Goal: Information Seeking & Learning: Compare options

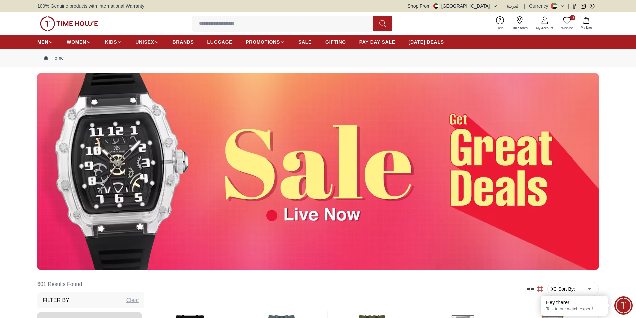
click at [419, 162] on img at bounding box center [317, 171] width 561 height 196
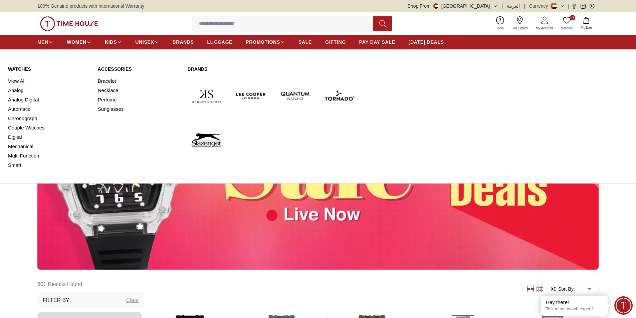
click at [46, 41] on span "MEN" at bounding box center [42, 42] width 11 height 7
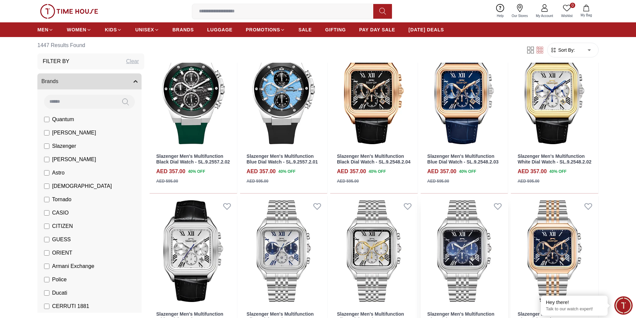
scroll to position [267, 0]
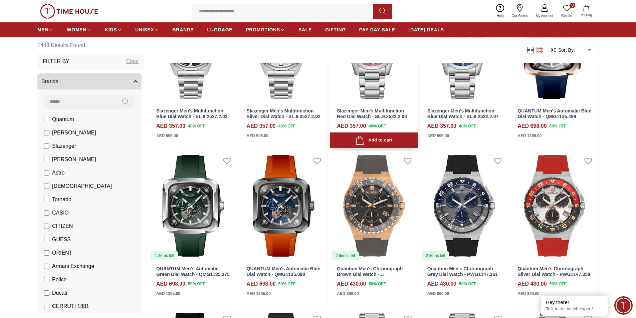
scroll to position [802, 0]
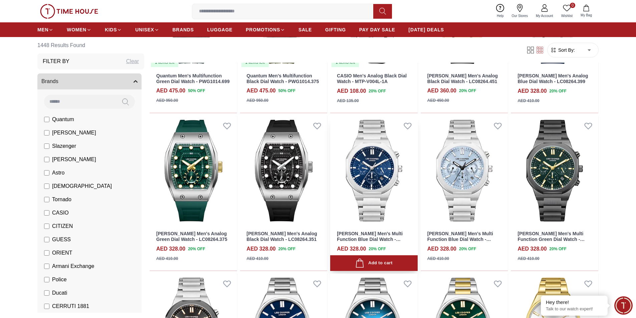
scroll to position [1303, 0]
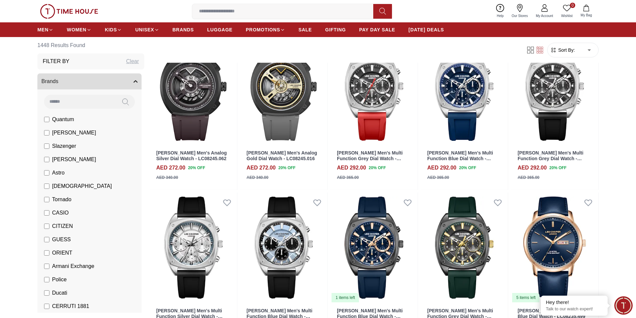
scroll to position [2138, 0]
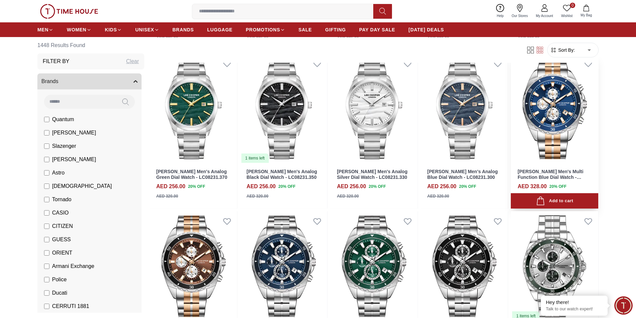
scroll to position [2639, 0]
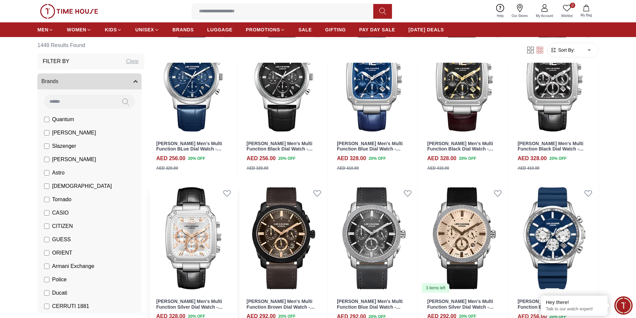
scroll to position [3574, 0]
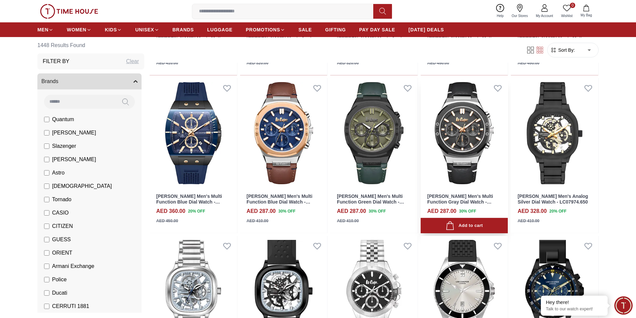
scroll to position [4203, 0]
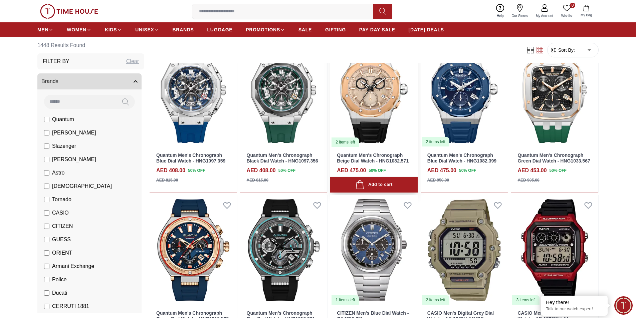
scroll to position [4776, 0]
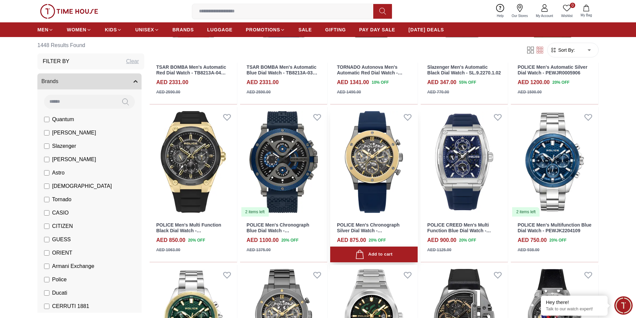
scroll to position [5461, 0]
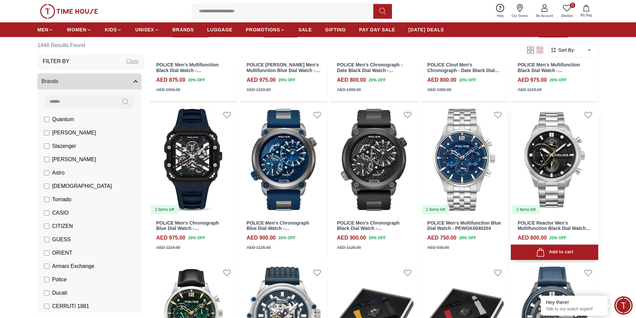
scroll to position [6094, 0]
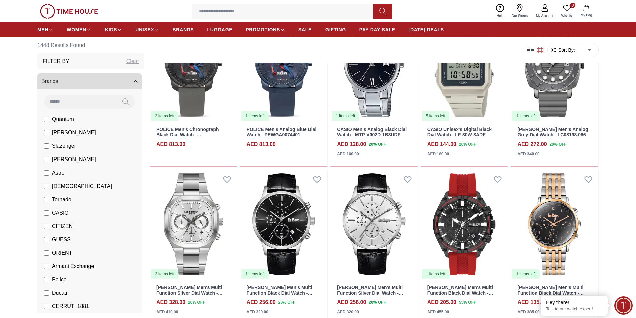
scroll to position [6713, 0]
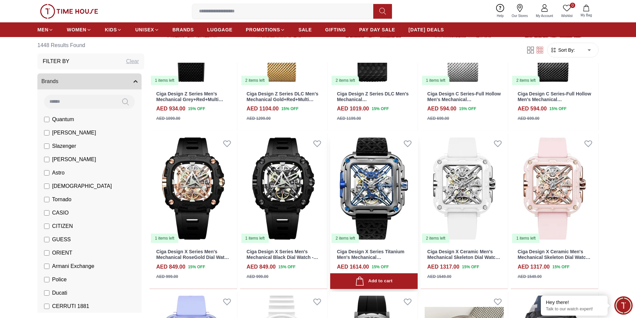
scroll to position [7309, 0]
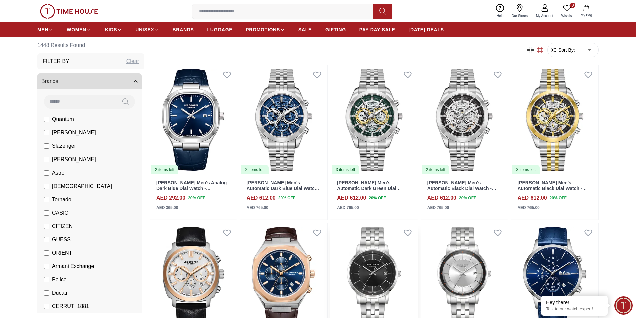
scroll to position [8063, 0]
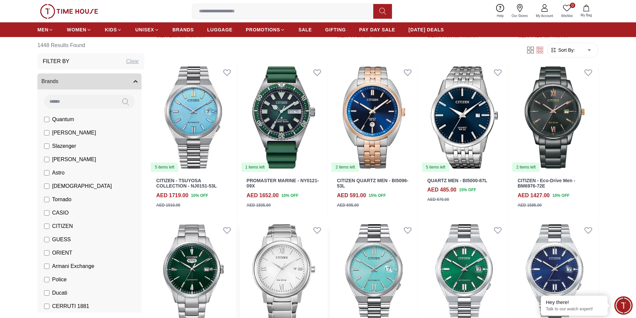
scroll to position [8625, 0]
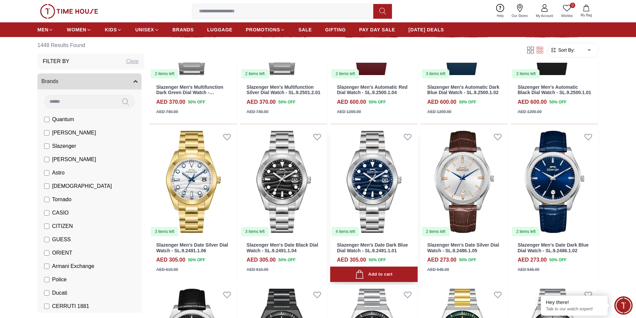
scroll to position [9252, 0]
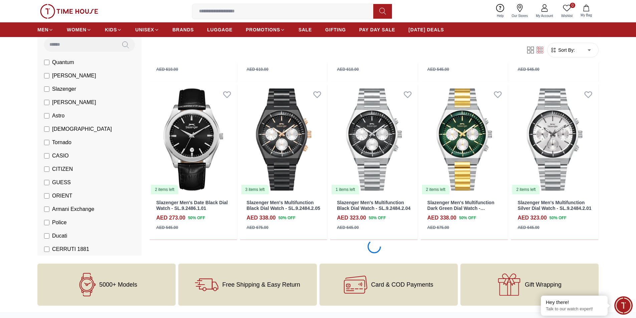
scroll to position [9486, 0]
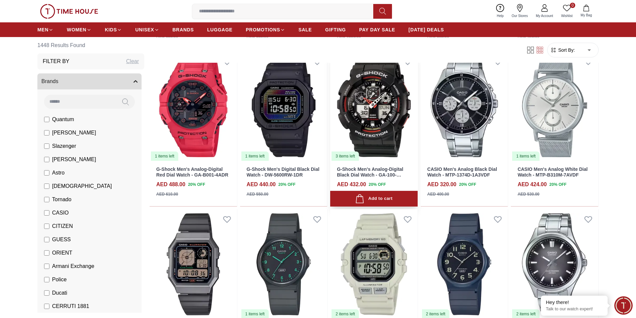
scroll to position [10555, 0]
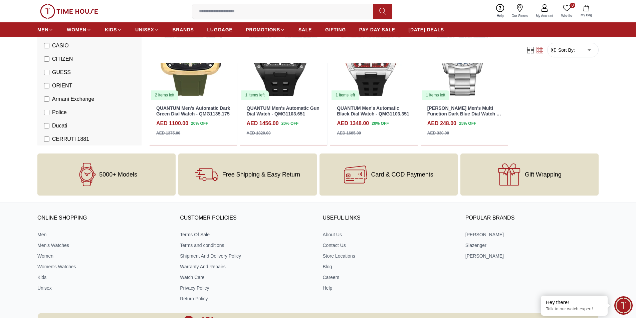
scroll to position [11925, 0]
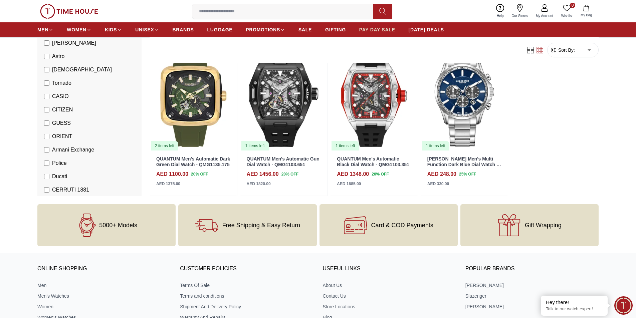
click at [370, 34] on link "PAY DAY SALE" at bounding box center [377, 30] width 36 height 12
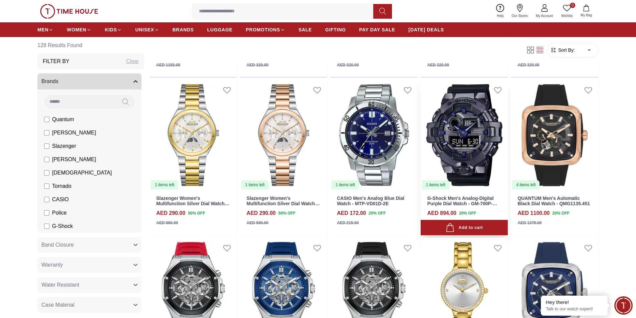
scroll to position [601, 0]
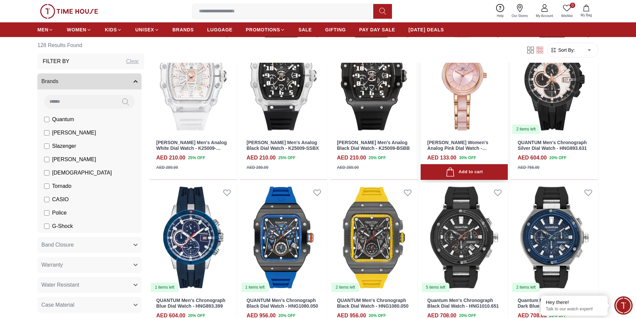
scroll to position [1303, 0]
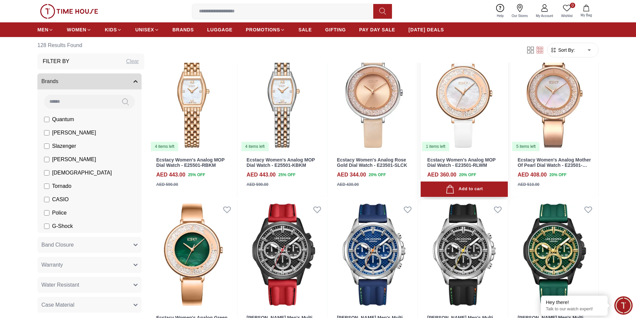
scroll to position [1536, 0]
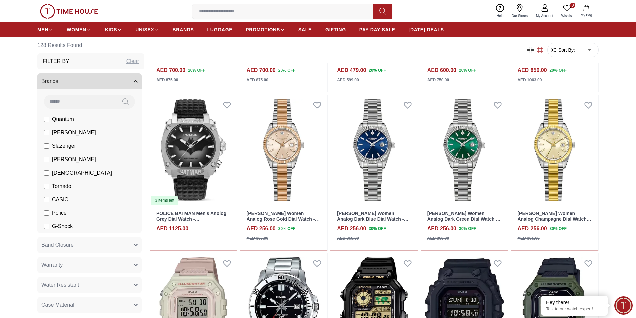
scroll to position [2405, 0]
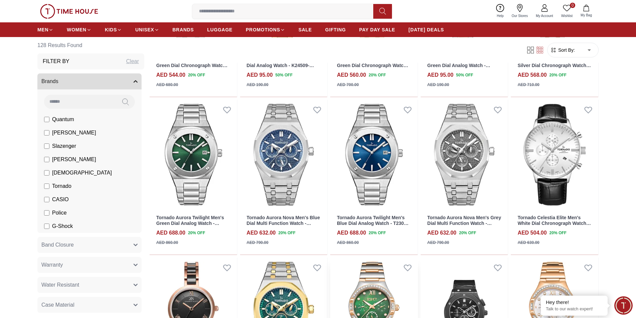
scroll to position [3540, 0]
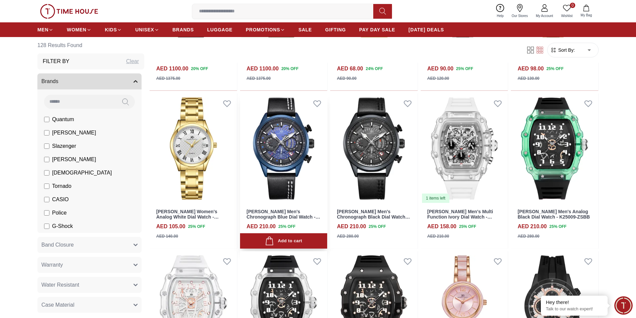
scroll to position [922, 0]
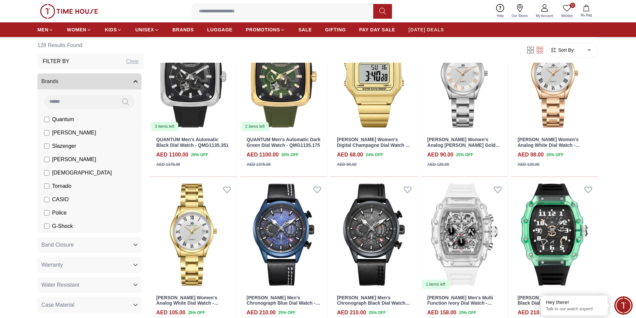
click at [425, 27] on span "[DATE] DEALS" at bounding box center [426, 29] width 35 height 7
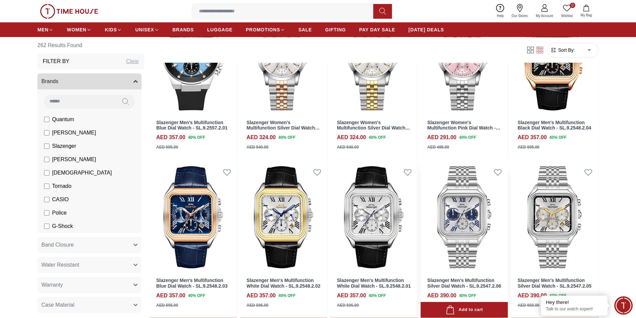
scroll to position [501, 0]
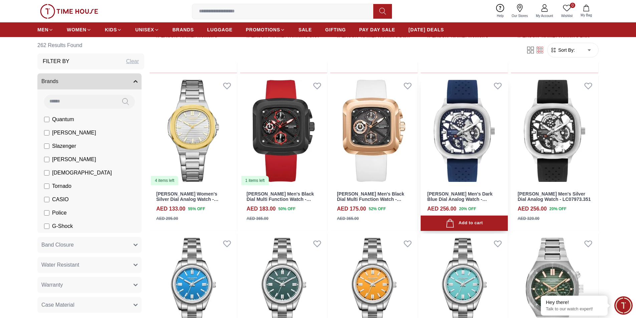
scroll to position [1369, 0]
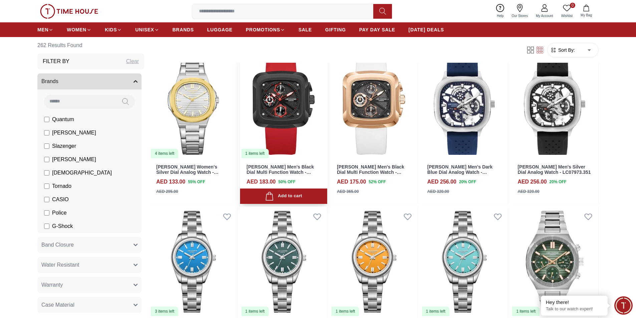
click at [288, 169] on link "[PERSON_NAME] Men's Black Dial Multi Function Watch - LC08012.658" at bounding box center [280, 172] width 67 height 17
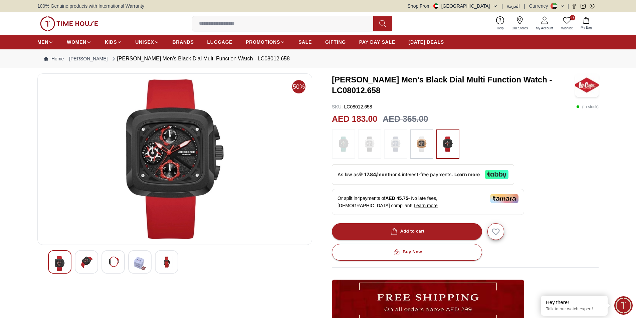
click at [395, 146] on img at bounding box center [395, 144] width 17 height 23
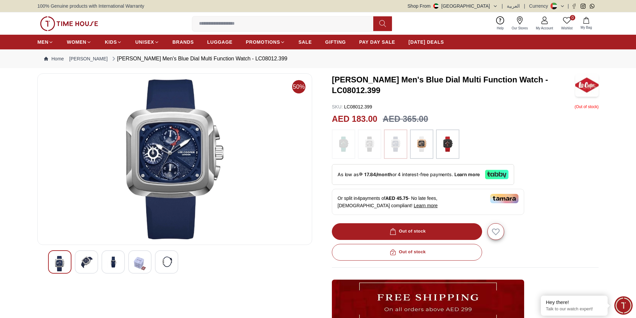
click at [345, 143] on img at bounding box center [343, 144] width 17 height 23
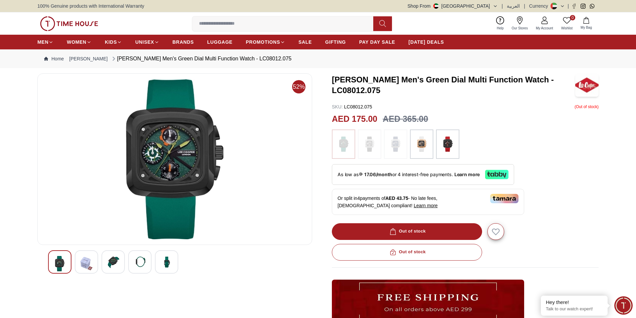
click at [372, 145] on img at bounding box center [369, 144] width 17 height 23
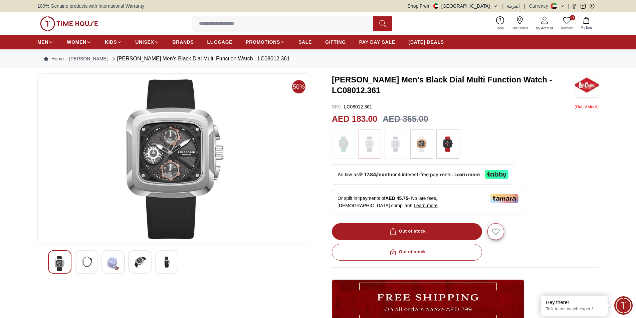
click at [448, 140] on img at bounding box center [448, 144] width 17 height 23
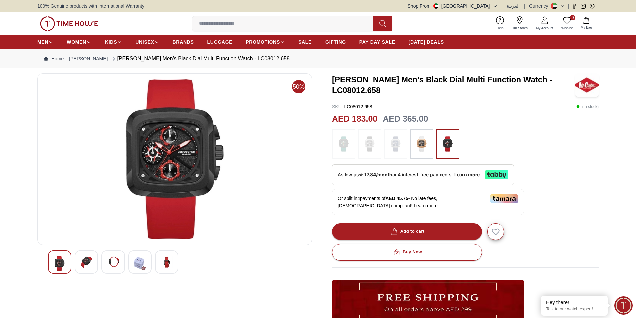
click at [425, 145] on img at bounding box center [421, 144] width 17 height 23
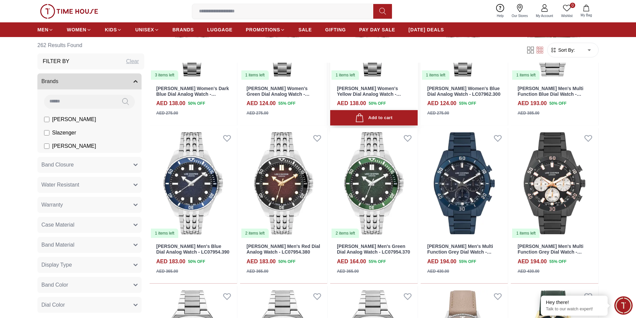
scroll to position [1665, 0]
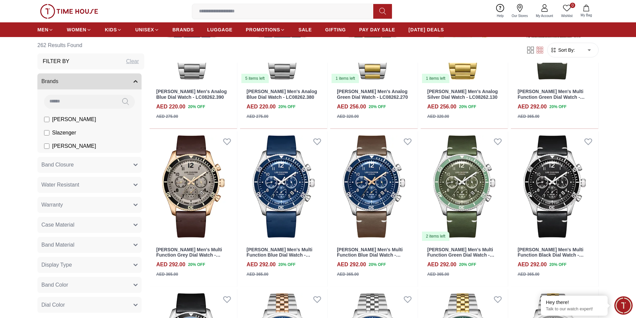
scroll to position [3034, 0]
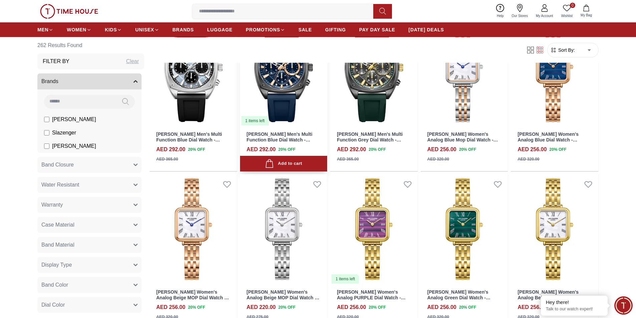
scroll to position [3669, 0]
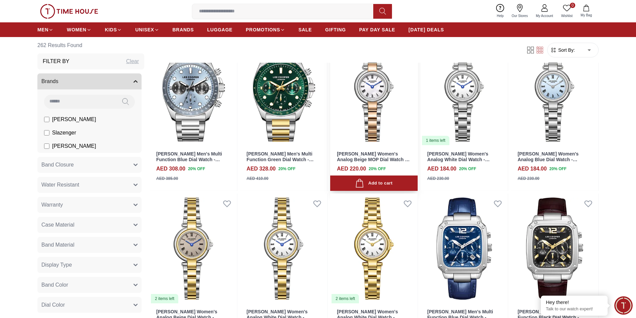
scroll to position [4103, 0]
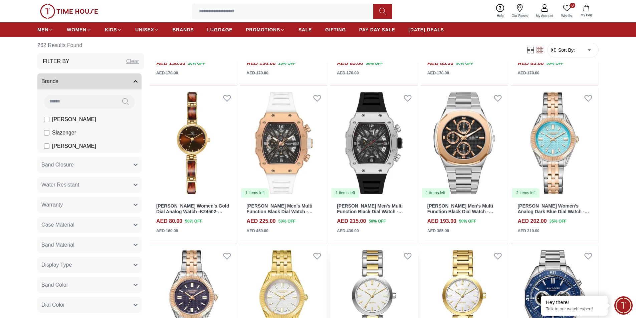
scroll to position [4805, 0]
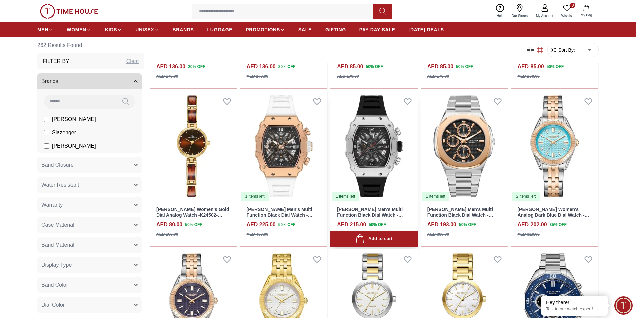
click at [394, 217] on link "[PERSON_NAME] Men's Multi Function Black Dial Watch - LC08062.351" at bounding box center [370, 215] width 66 height 17
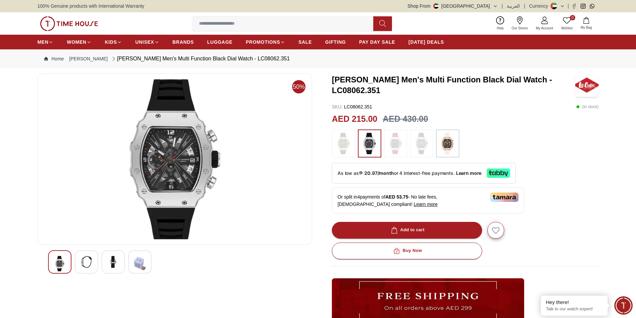
click at [446, 144] on img at bounding box center [448, 143] width 17 height 21
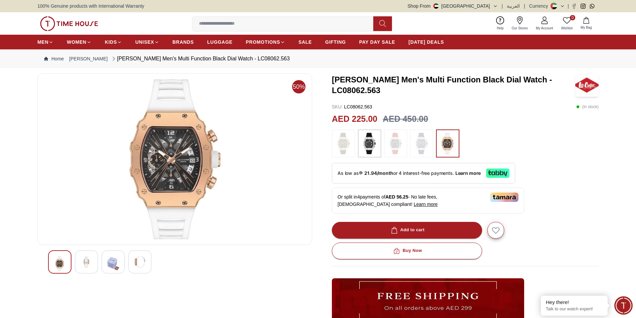
click at [372, 139] on img at bounding box center [369, 143] width 17 height 21
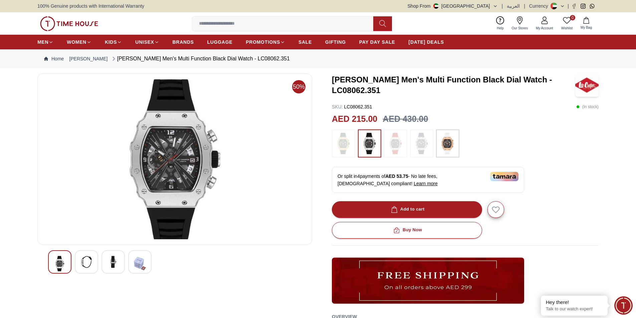
click at [85, 263] on img at bounding box center [86, 262] width 12 height 12
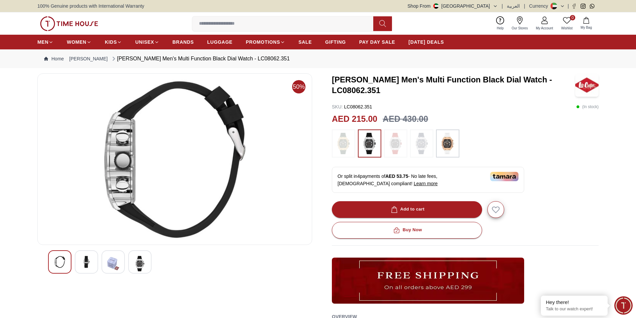
click at [134, 266] on img at bounding box center [140, 263] width 12 height 15
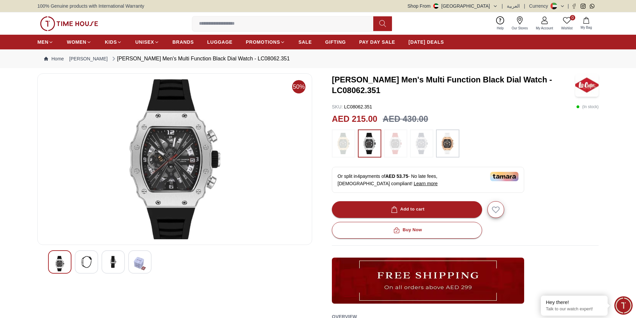
click at [118, 265] on img at bounding box center [113, 262] width 12 height 12
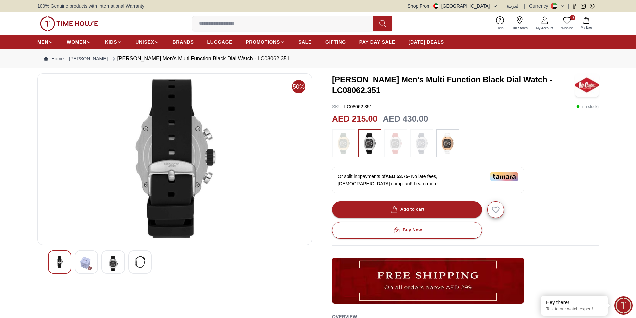
click at [89, 261] on img at bounding box center [86, 263] width 12 height 15
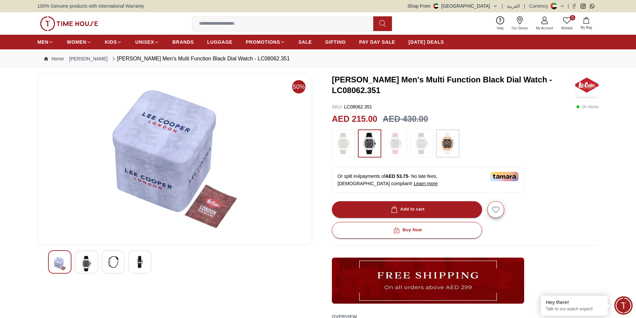
click at [71, 263] on div at bounding box center [175, 262] width 254 height 23
click at [89, 262] on img at bounding box center [86, 263] width 12 height 15
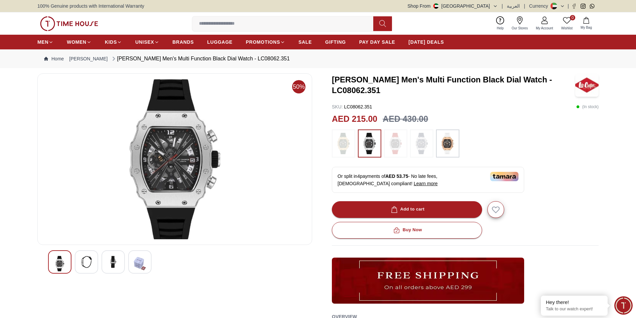
click at [118, 264] on img at bounding box center [113, 262] width 12 height 12
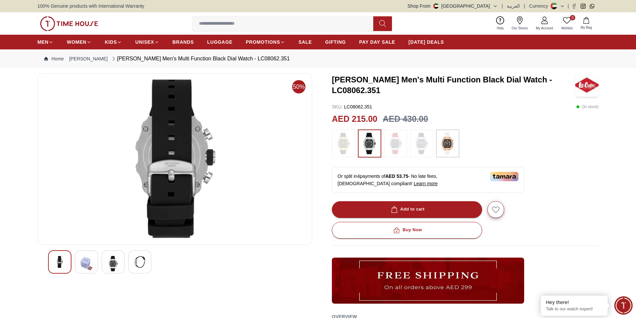
click at [142, 268] on img at bounding box center [140, 262] width 12 height 12
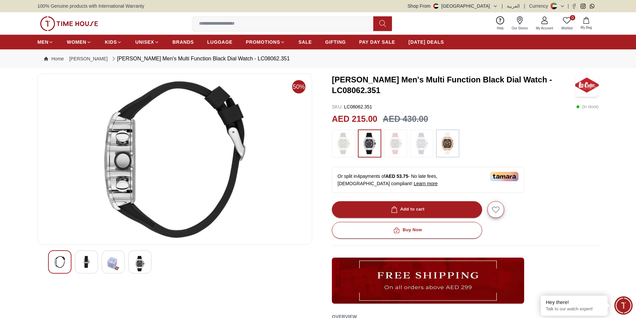
click at [109, 263] on img at bounding box center [113, 263] width 12 height 15
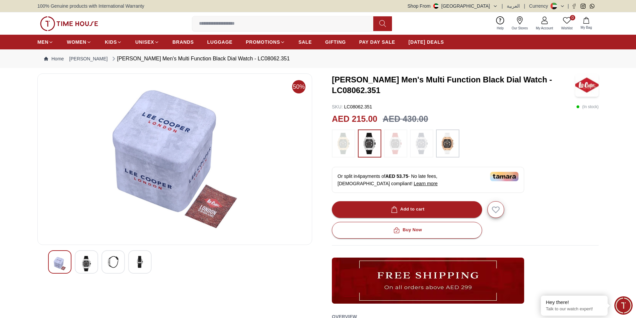
click at [88, 260] on img at bounding box center [86, 263] width 12 height 15
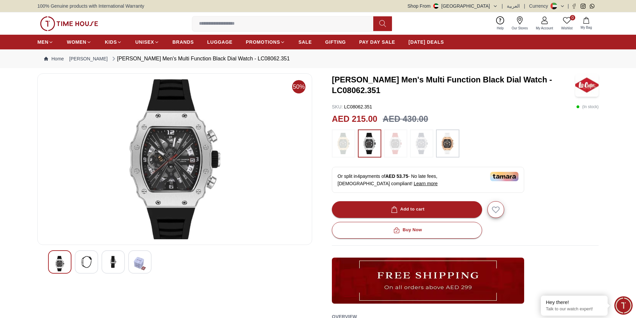
click at [70, 255] on div at bounding box center [59, 262] width 23 height 23
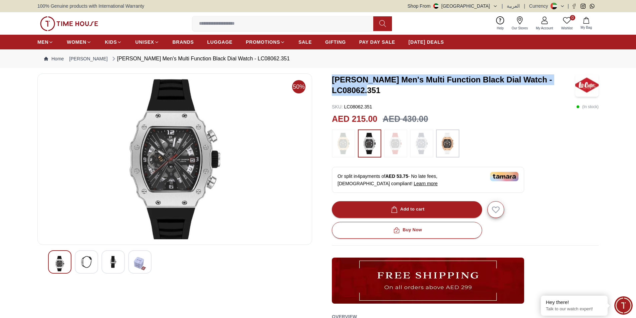
drag, startPoint x: 392, startPoint y: 93, endPoint x: 330, endPoint y: 80, distance: 62.9
click at [330, 80] on div "50% Lee Cooper Men's Multi Function Black Dial Watch - LC08062.351 SKU : LC0806…" at bounding box center [317, 232] width 561 height 318
copy h3 "[PERSON_NAME] Men's Multi Function Black Dial Watch - LC08062.351"
click at [448, 149] on img at bounding box center [448, 143] width 17 height 21
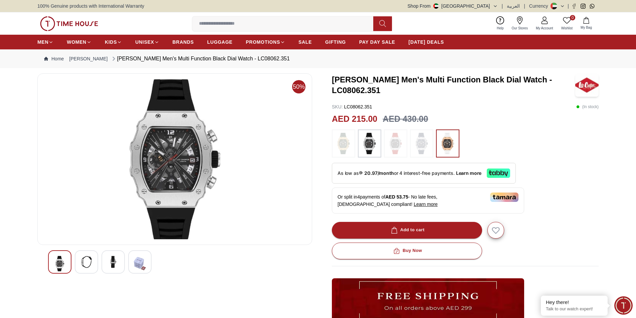
click at [338, 139] on img at bounding box center [343, 143] width 17 height 21
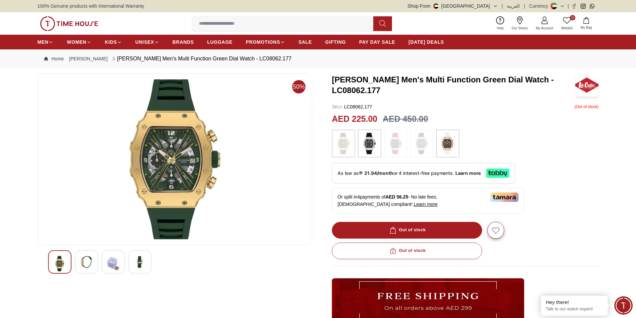
click at [421, 141] on img at bounding box center [421, 143] width 17 height 21
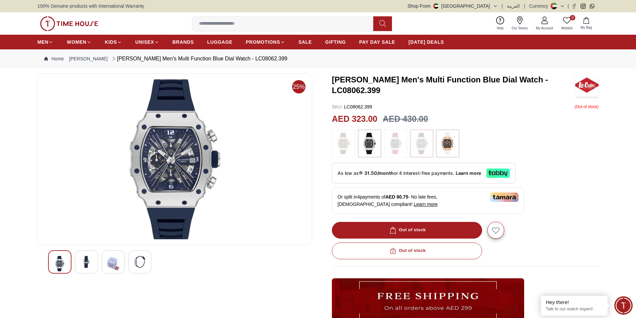
click at [370, 145] on img at bounding box center [369, 143] width 17 height 21
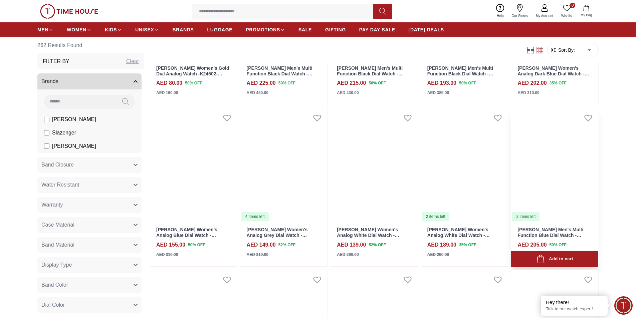
scroll to position [5105, 0]
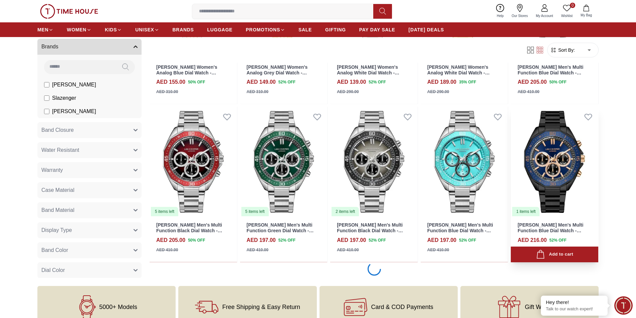
scroll to position [5239, 0]
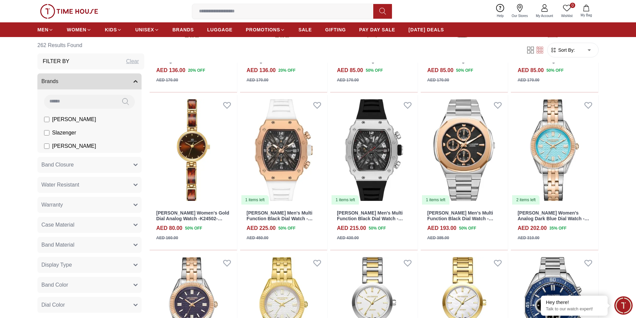
scroll to position [4771, 0]
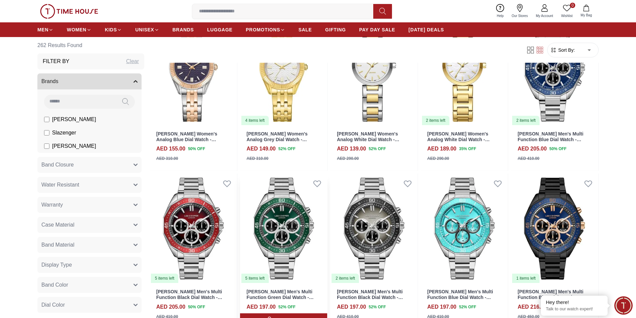
scroll to position [5205, 0]
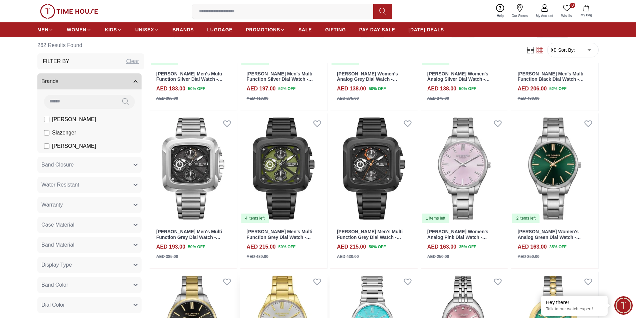
scroll to position [5709, 0]
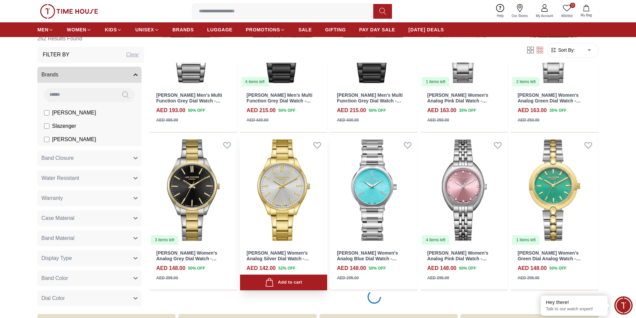
scroll to position [5907, 0]
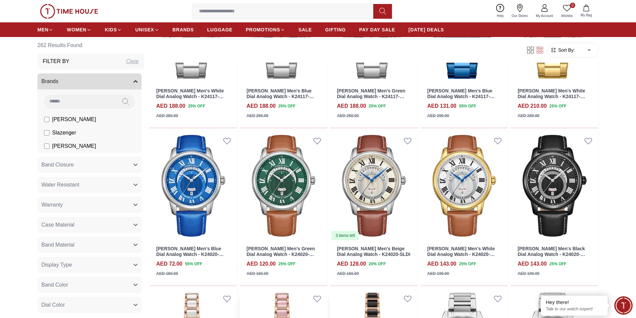
scroll to position [6247, 0]
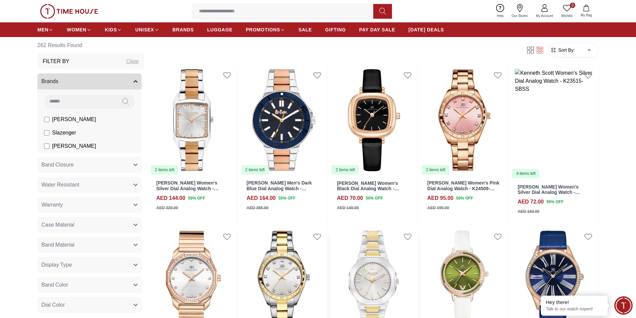
scroll to position [6923, 0]
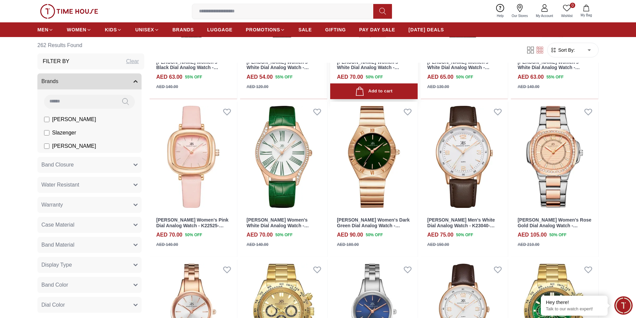
scroll to position [7558, 0]
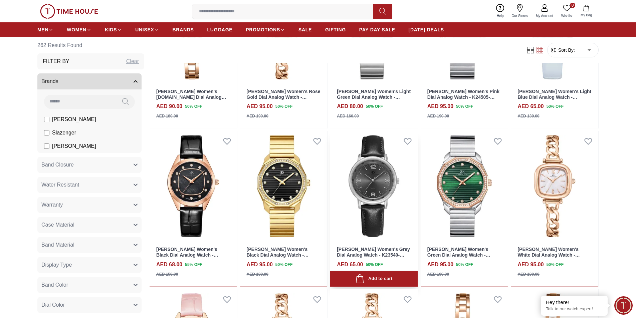
scroll to position [8169, 0]
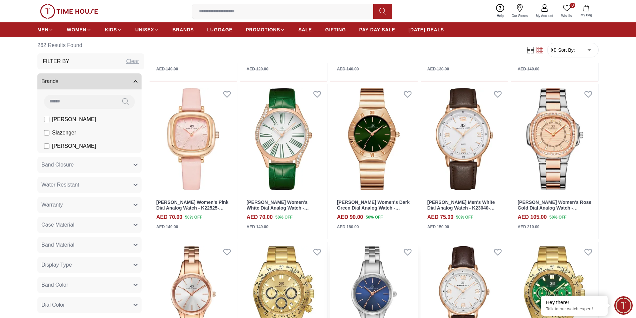
scroll to position [7558, 0]
